Goal: Task Accomplishment & Management: Manage account settings

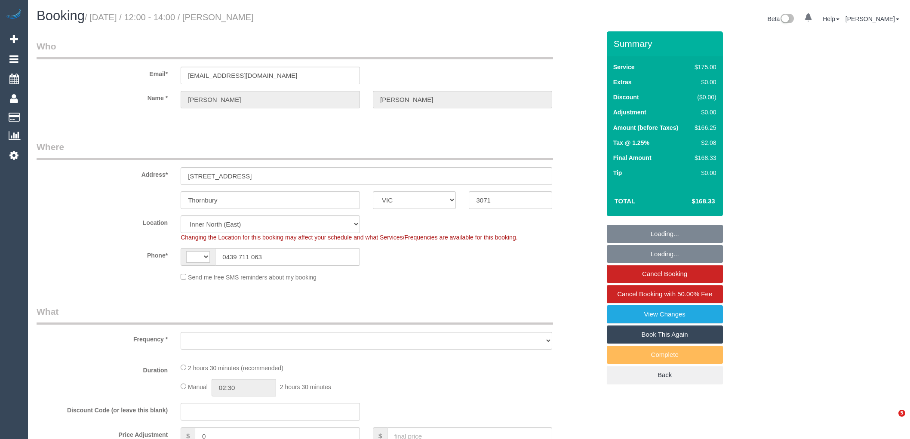
select select "VIC"
select select "string:AU"
select select "string:stripe-pm_1RB9VD2GScqysDRVJuz6Wda9"
select select "number:28"
select select "number:14"
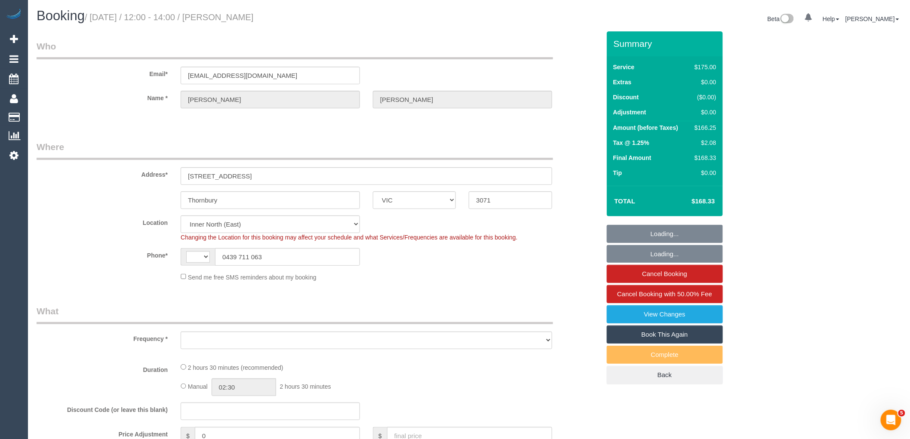
select select "number:19"
select select "number:34"
select select "number:13"
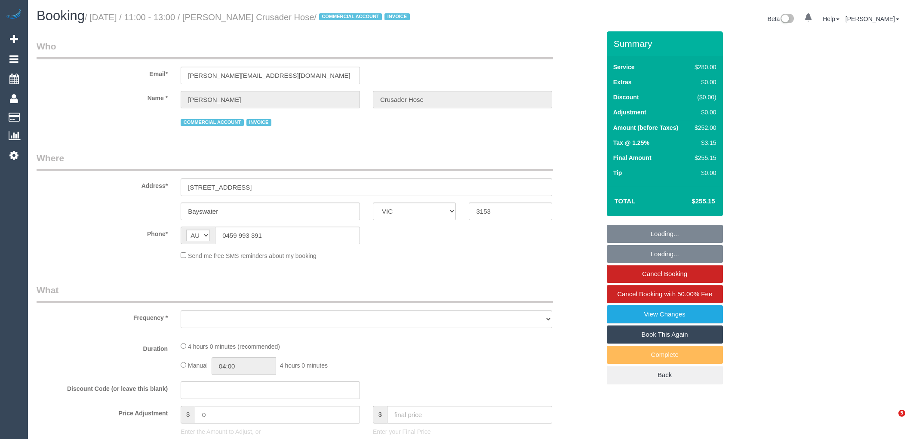
select select "VIC"
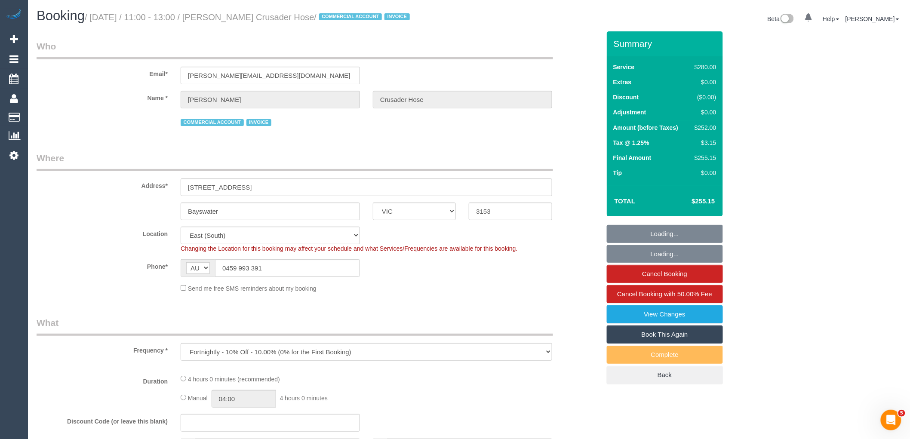
select select "object:744"
select select "240"
select select "number:28"
select select "number:14"
select select "number:19"
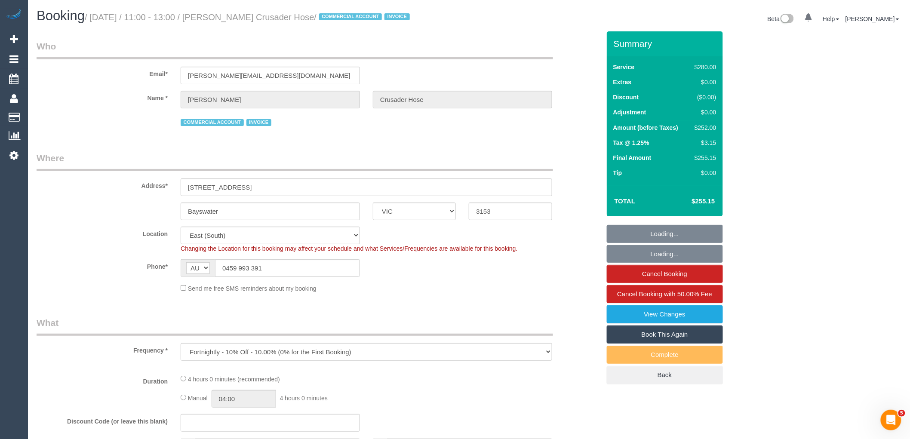
select select "number:36"
select select "number:35"
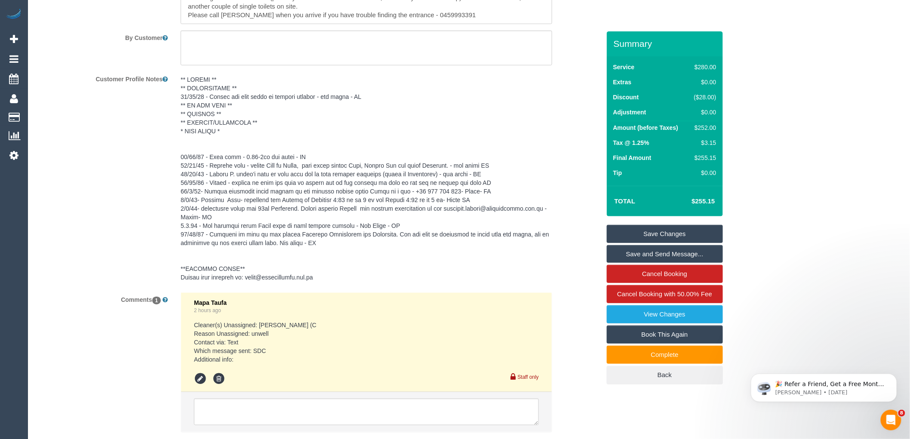
scroll to position [1593, 0]
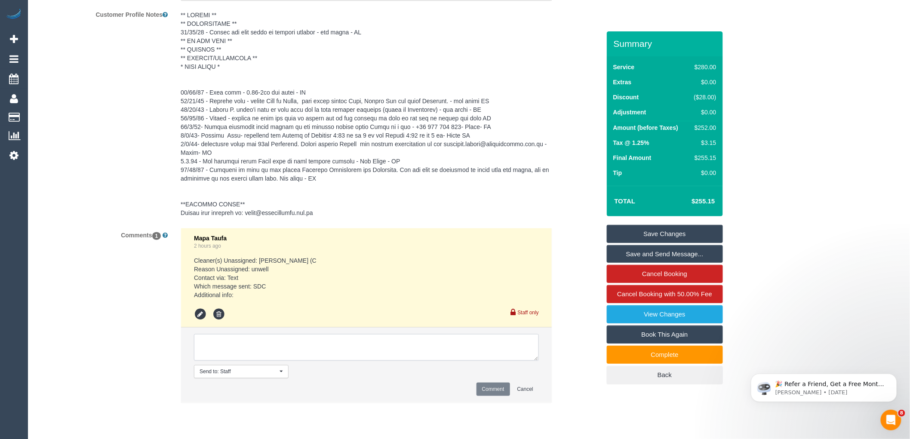
click at [393, 347] on textarea at bounding box center [366, 347] width 345 height 27
drag, startPoint x: 394, startPoint y: 353, endPoint x: 114, endPoint y: 347, distance: 279.5
click at [114, 347] on div "Comments 1 Mapa Taufa 2 hours ago Cleaner(s) Unassigned: Thidas Wickramasinghe …" at bounding box center [318, 320] width 577 height 184
click at [366, 351] on textarea at bounding box center [366, 347] width 345 height 27
type textarea "Customer has been unresponsive. Skipping today's service"
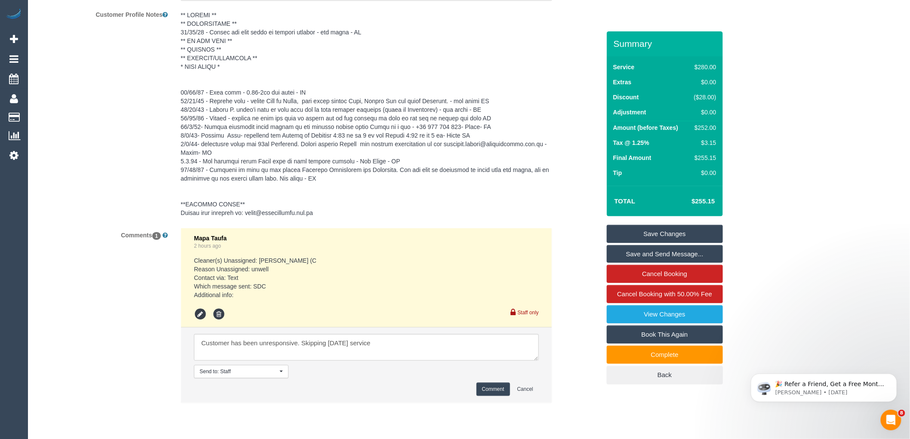
click at [494, 396] on button "Comment" at bounding box center [493, 389] width 34 height 13
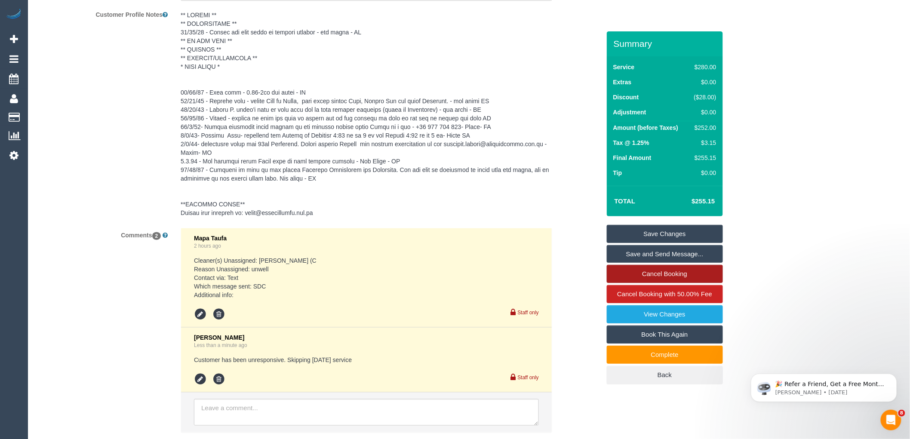
click at [655, 269] on link "Cancel Booking" at bounding box center [665, 274] width 116 height 18
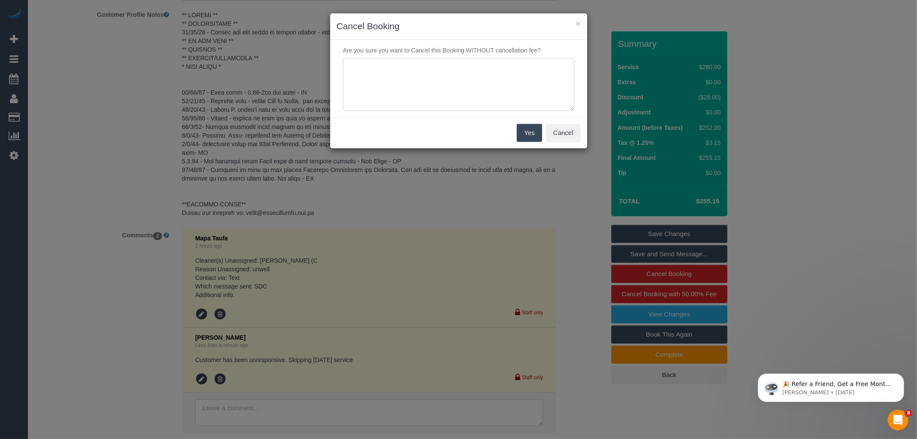
click at [436, 78] on textarea at bounding box center [458, 84] width 231 height 52
paste textarea "Customer has been unresponsive. Skipping today's service"
type textarea "Customer has been unresponsive. Skipping today's service - RM"
click at [527, 135] on button "Yes" at bounding box center [529, 133] width 25 height 18
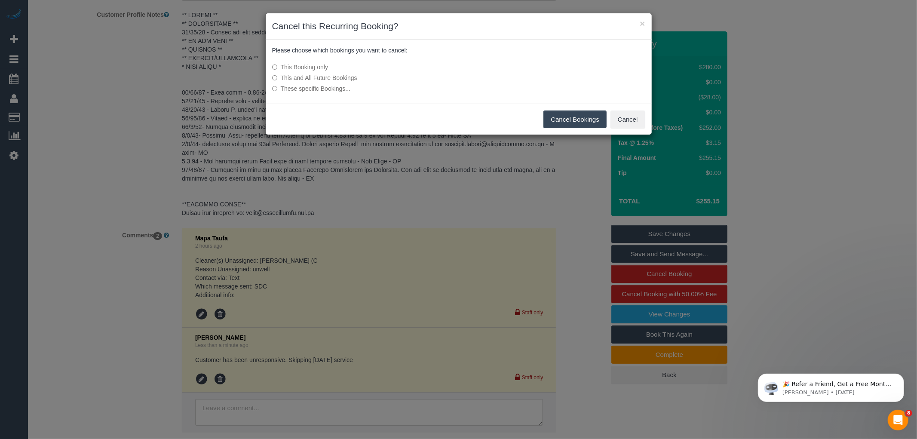
click at [555, 117] on button "Cancel Bookings" at bounding box center [574, 119] width 63 height 18
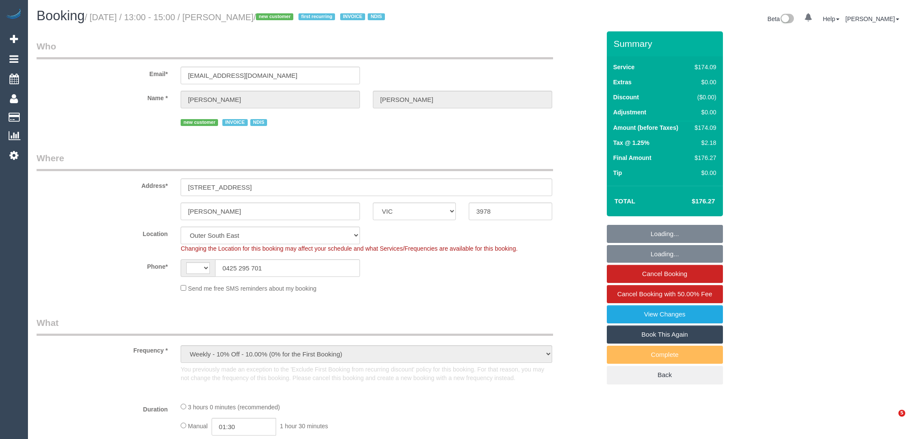
select select "VIC"
select select "number:28"
select select "number:14"
select select "number:19"
select select "number:36"
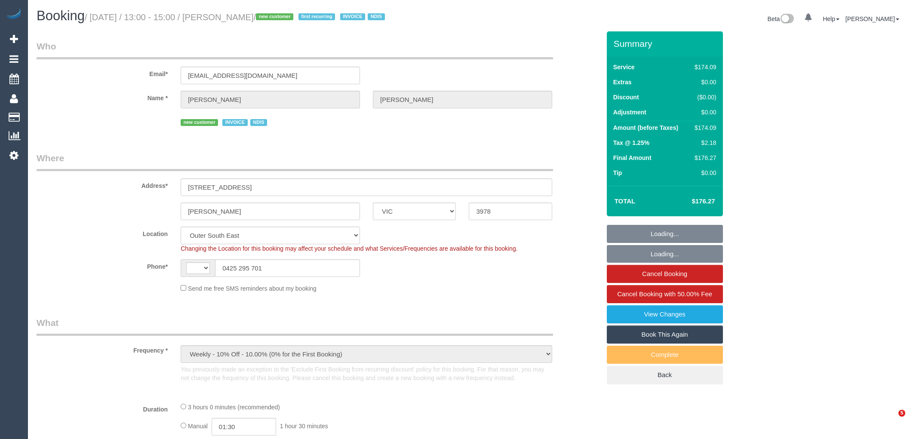
select select "number:35"
select select "object:1146"
select select "string:AU"
select select "180"
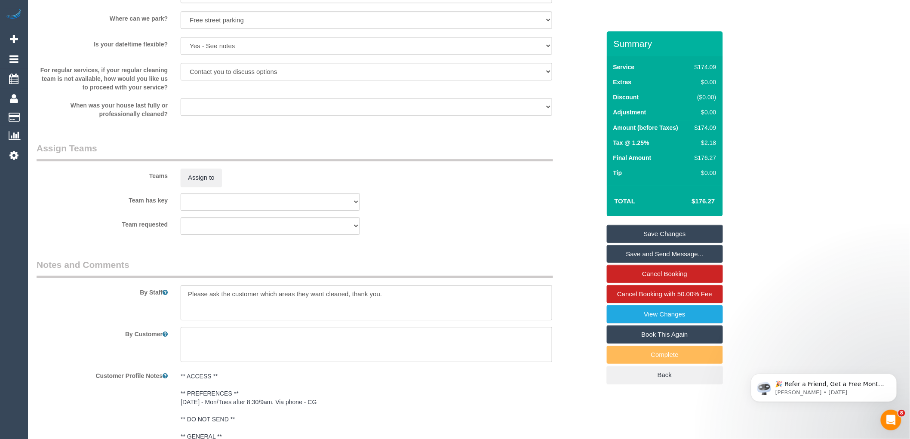
scroll to position [1417, 0]
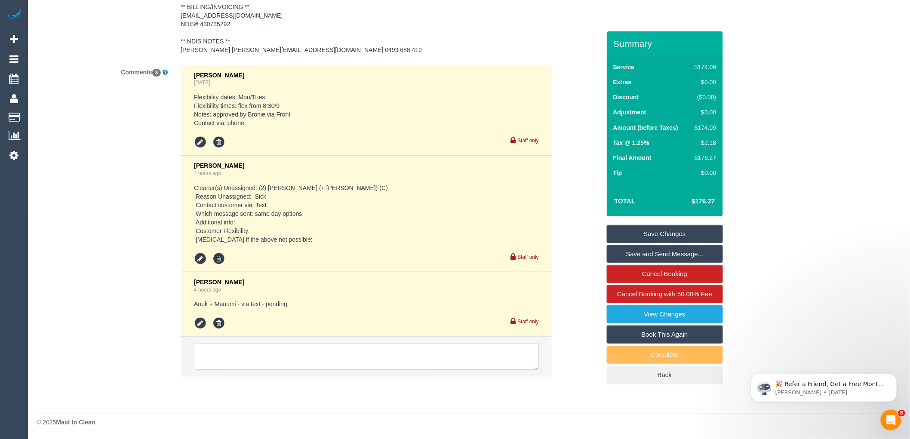
click at [231, 354] on textarea at bounding box center [366, 356] width 345 height 27
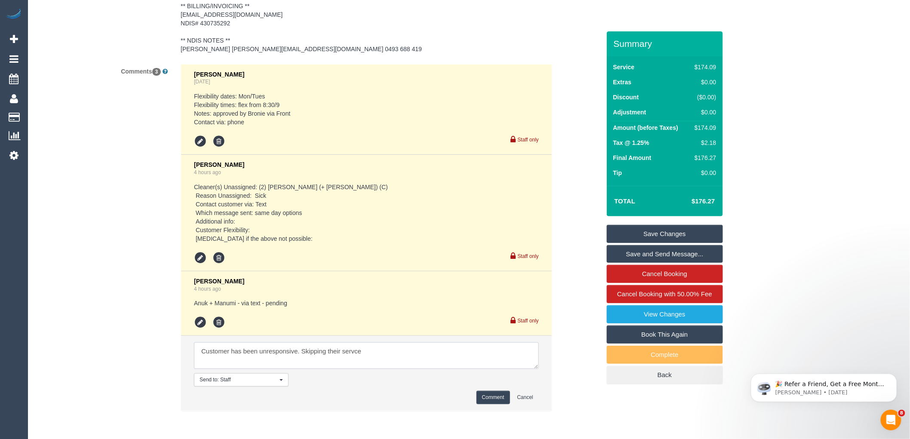
click at [353, 351] on textarea at bounding box center [366, 355] width 345 height 27
drag, startPoint x: 376, startPoint y: 347, endPoint x: 104, endPoint y: 344, distance: 272.6
click at [104, 344] on div "Comments 3 Clare Gross 5 days ago Flexibility dates: Mon/Tues Flexibility times…" at bounding box center [318, 242] width 577 height 356
type textarea "Customer has been unresponsive. Skipping their service"
click at [488, 396] on button "Comment" at bounding box center [493, 397] width 34 height 13
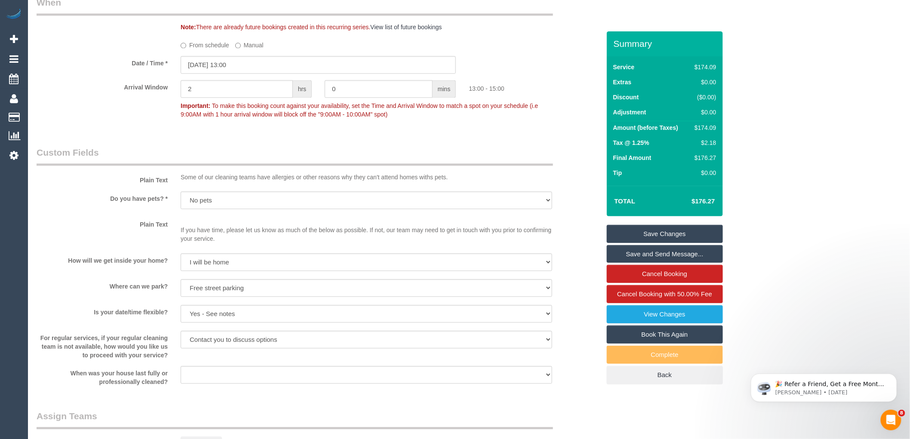
scroll to position [705, 0]
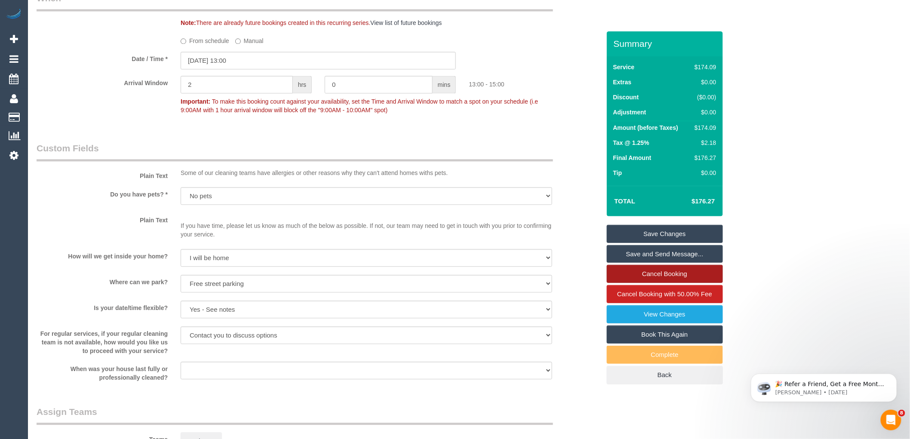
click at [662, 273] on link "Cancel Booking" at bounding box center [665, 274] width 116 height 18
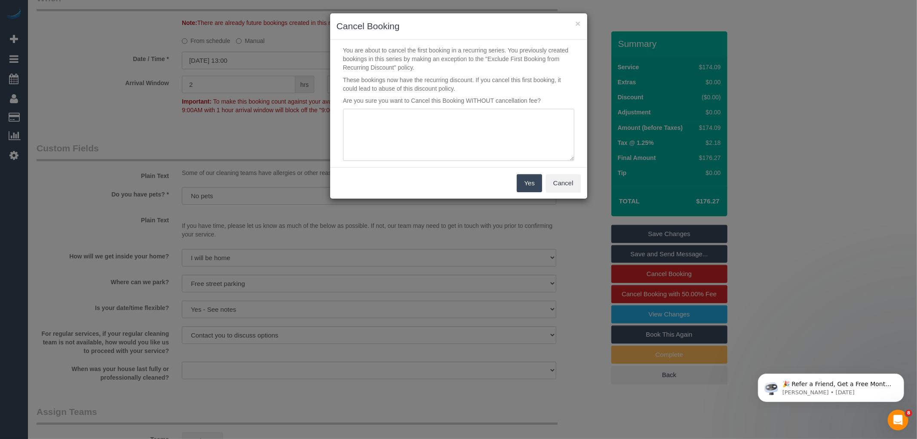
click at [402, 126] on textarea at bounding box center [458, 135] width 231 height 52
paste textarea "Customer has been unresponsive. Skipping their service"
type textarea "Customer has been unresponsive. Skipping their service"
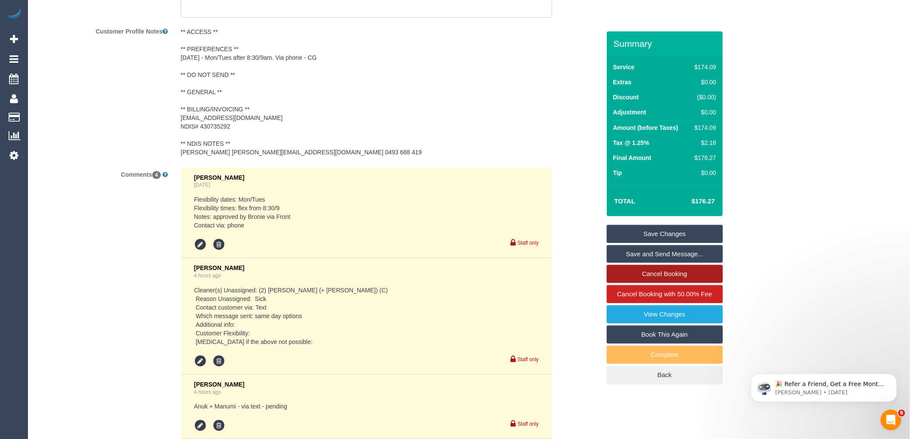
scroll to position [1337, 0]
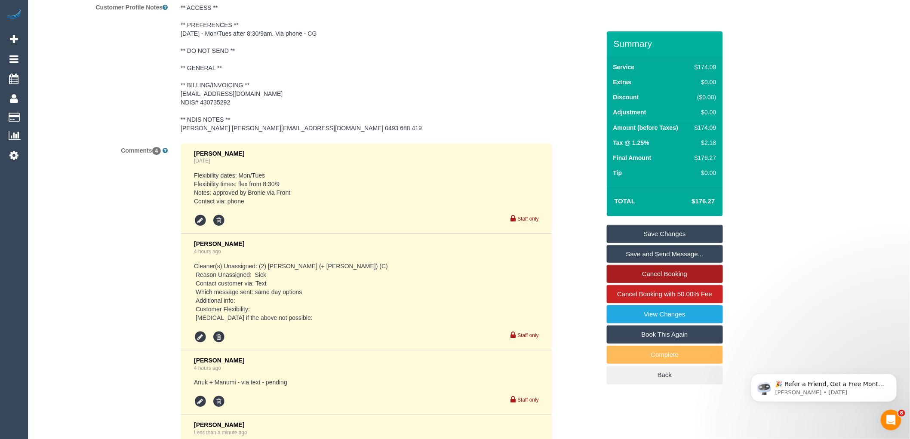
click at [665, 271] on link "Cancel Booking" at bounding box center [665, 274] width 116 height 18
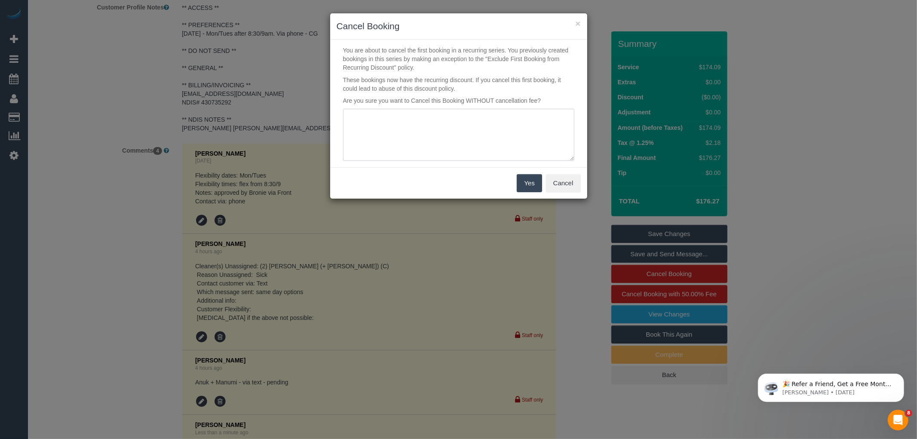
click at [494, 147] on textarea at bounding box center [458, 135] width 231 height 52
paste textarea "Customer has been unresponsive. Skipping their service"
type textarea "Customer has been unresponsive. Skipping their service - RM"
click at [529, 179] on button "Yes" at bounding box center [529, 183] width 25 height 18
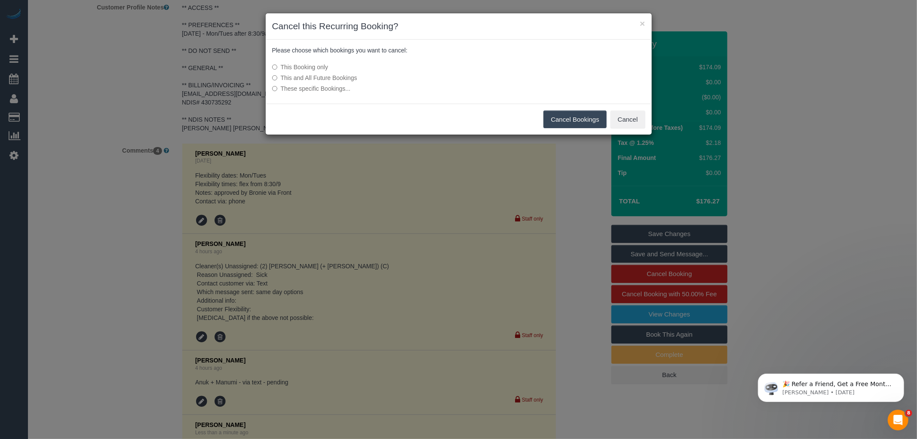
click at [562, 113] on button "Cancel Bookings" at bounding box center [574, 119] width 63 height 18
